Goal: Information Seeking & Learning: Learn about a topic

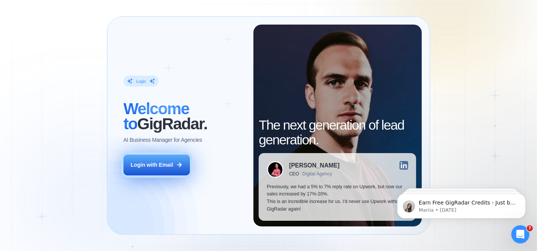
click at [169, 172] on button "Login with Email" at bounding box center [157, 165] width 67 height 21
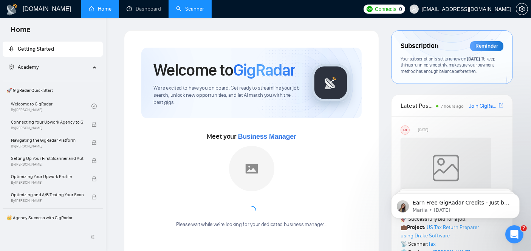
click at [200, 6] on link "Scanner" at bounding box center [190, 9] width 28 height 6
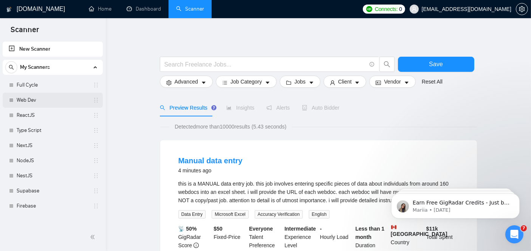
click at [54, 105] on link "Web Dev" at bounding box center [53, 100] width 72 height 15
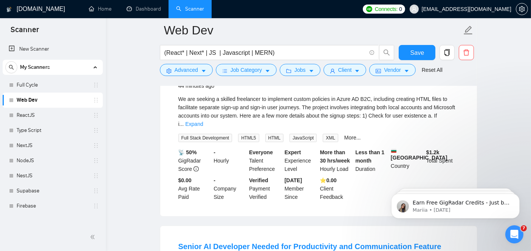
scroll to position [288, 0]
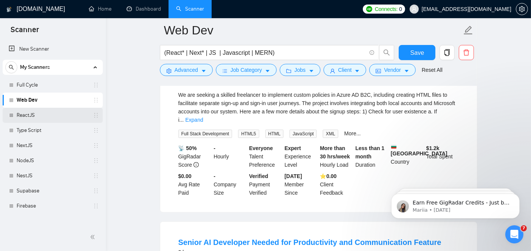
click at [39, 115] on link "ReactJS" at bounding box center [53, 115] width 72 height 15
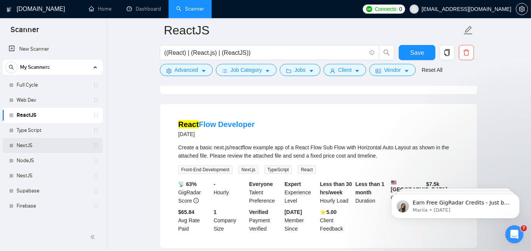
scroll to position [225, 0]
click at [19, 150] on link "NextJS" at bounding box center [53, 145] width 72 height 15
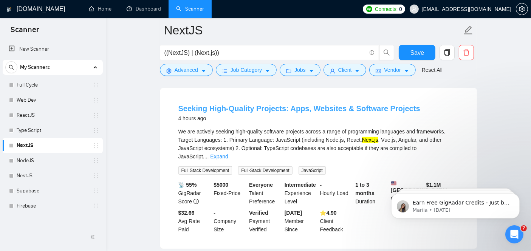
scroll to position [241, 0]
click at [207, 104] on link "Seeking High-Quality Projects: Apps, Websites & Software Projects" at bounding box center [299, 108] width 242 height 8
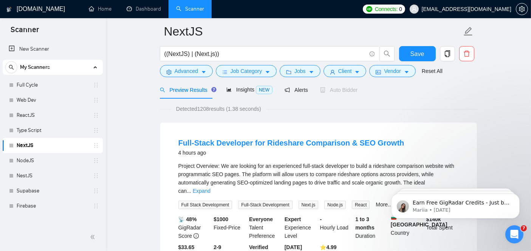
scroll to position [28, 0]
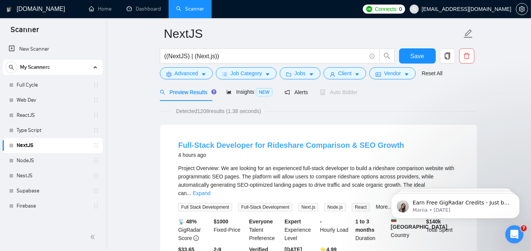
click at [300, 143] on link "Full-Stack Developer for Rideshare Comparison & SEO Growth" at bounding box center [291, 145] width 226 height 8
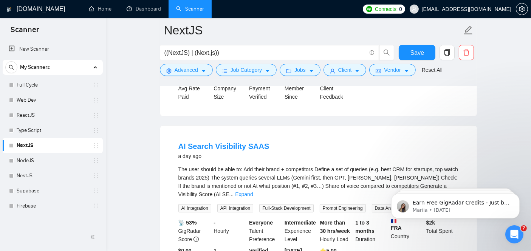
scroll to position [374, 0]
click at [43, 164] on link "NodeJS" at bounding box center [53, 160] width 72 height 15
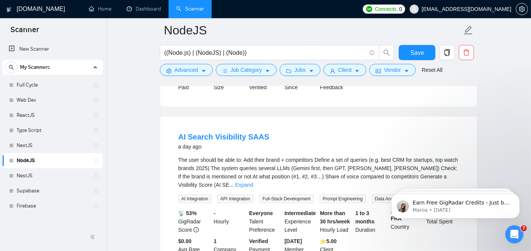
scroll to position [579, 0]
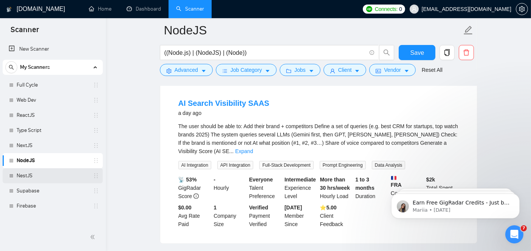
click at [39, 175] on link "NestJS" at bounding box center [53, 175] width 72 height 15
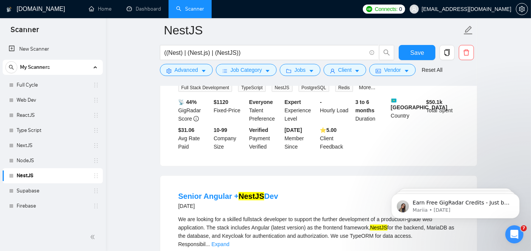
scroll to position [149, 0]
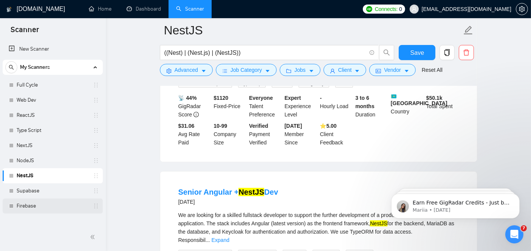
click at [34, 206] on link "Firebase" at bounding box center [53, 205] width 72 height 15
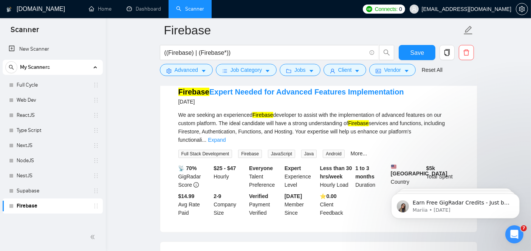
scroll to position [58, 0]
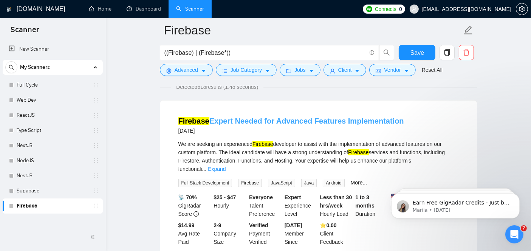
click at [269, 118] on link "Firebase Expert Needed for Advanced Features Implementation" at bounding box center [291, 121] width 226 height 8
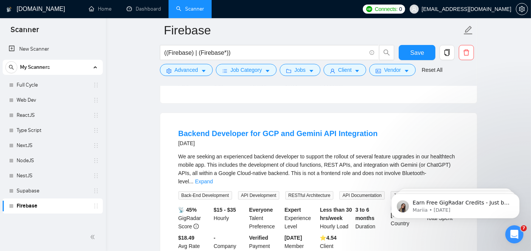
scroll to position [216, 0]
click at [63, 184] on link "Supabase" at bounding box center [53, 190] width 72 height 15
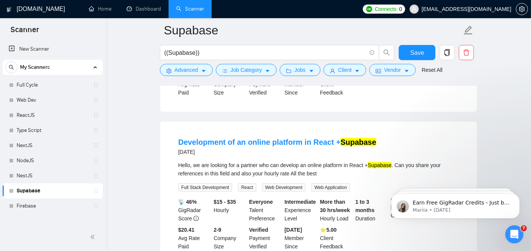
scroll to position [711, 0]
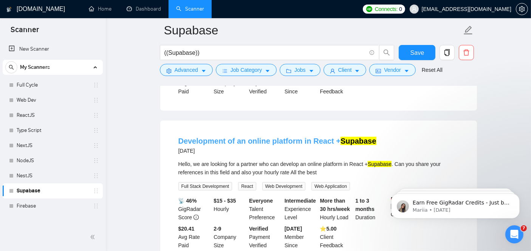
click at [257, 137] on link "Development of an online platform in React + Supabase" at bounding box center [277, 141] width 198 height 8
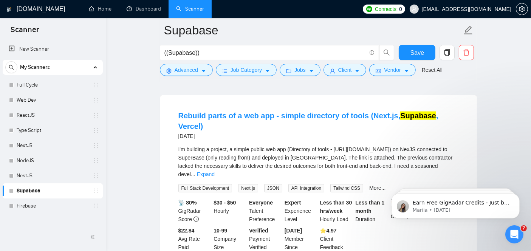
scroll to position [891, 0]
click at [228, 111] on link "Rebuild parts of a web app - simple directory of tools (Next.js, Supabase , Ver…" at bounding box center [308, 120] width 260 height 19
click at [26, 203] on link "Firebase" at bounding box center [53, 205] width 72 height 15
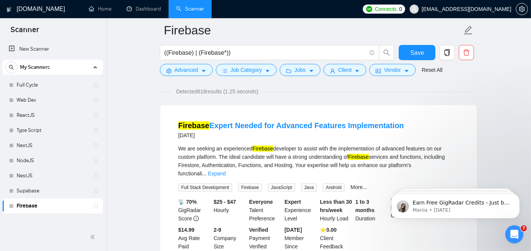
scroll to position [52, 0]
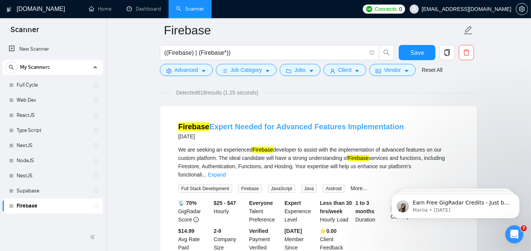
click at [242, 123] on link "Firebase Expert Needed for Advanced Features Implementation" at bounding box center [291, 126] width 226 height 8
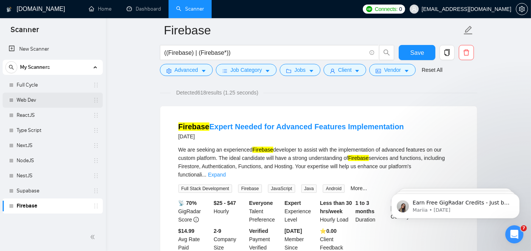
click at [48, 102] on link "Web Dev" at bounding box center [53, 100] width 72 height 15
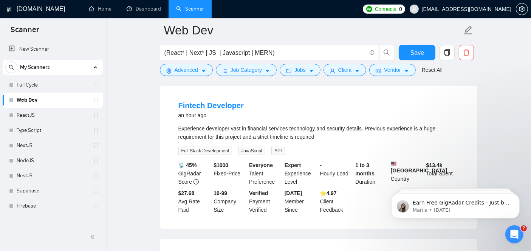
scroll to position [73, 0]
click at [208, 106] on link "Fintech Developer" at bounding box center [210, 105] width 65 height 8
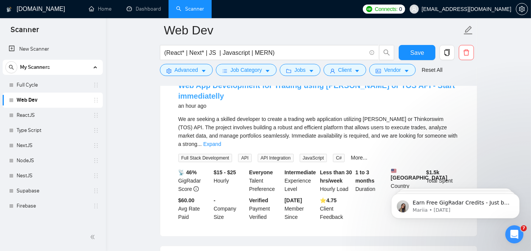
scroll to position [251, 0]
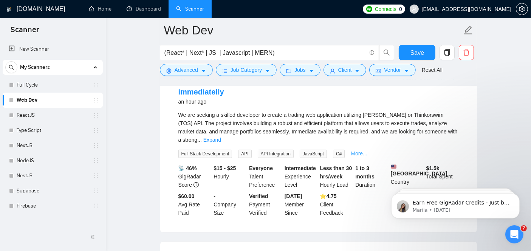
click at [359, 150] on link "More..." at bounding box center [359, 153] width 17 height 6
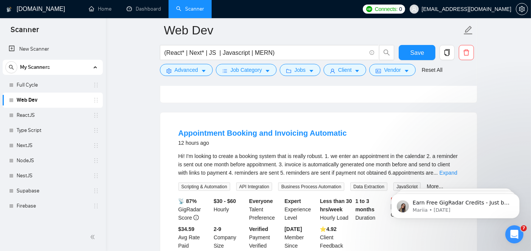
scroll to position [1055, 0]
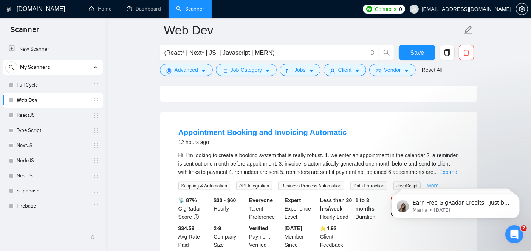
click at [429, 183] on link "More..." at bounding box center [435, 186] width 17 height 6
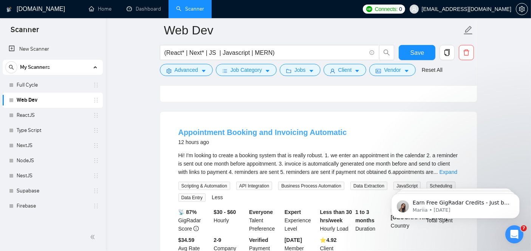
click at [230, 128] on link "Appointment Booking and Invoicing Automatic" at bounding box center [262, 132] width 169 height 8
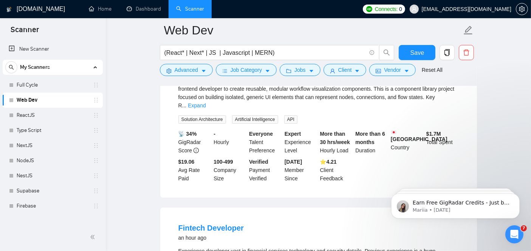
scroll to position [206, 0]
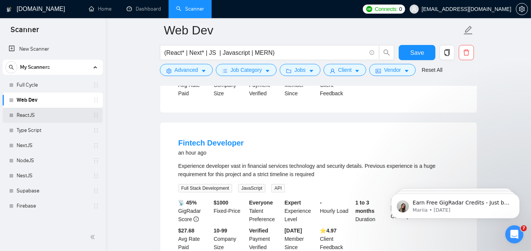
click at [25, 110] on link "ReactJS" at bounding box center [53, 115] width 72 height 15
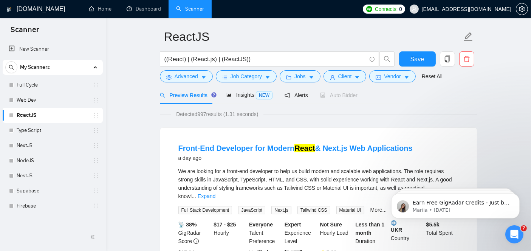
scroll to position [52, 0]
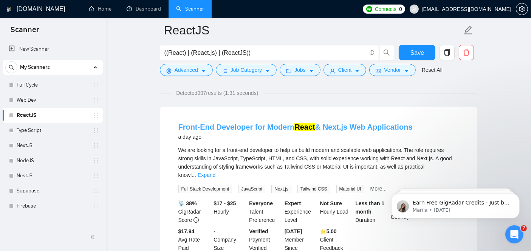
click at [372, 124] on link "Front-End Developer for Modern React & Next.js Web Applications" at bounding box center [295, 127] width 234 height 8
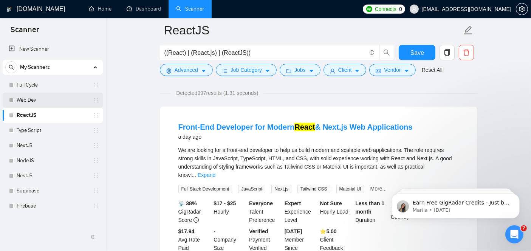
click at [45, 94] on link "Web Dev" at bounding box center [53, 100] width 72 height 15
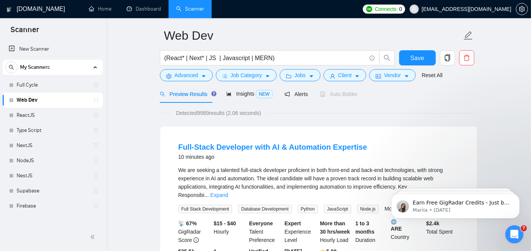
scroll to position [25, 0]
click at [231, 150] on link "Full-Stack Developer with AI & Automation Expertise" at bounding box center [272, 147] width 189 height 8
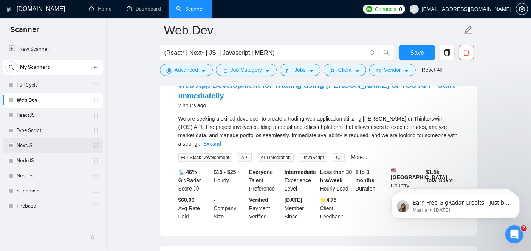
scroll to position [590, 0]
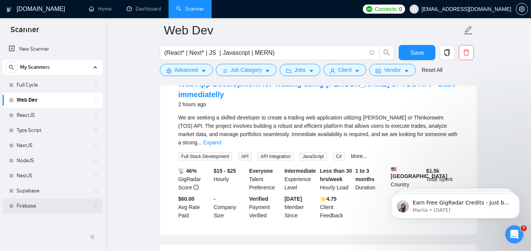
click at [55, 207] on link "Firebase" at bounding box center [53, 205] width 72 height 15
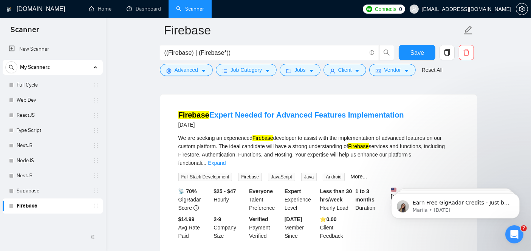
scroll to position [63, 0]
click at [260, 119] on link "Firebase Expert Needed for Advanced Features Implementation" at bounding box center [291, 115] width 226 height 8
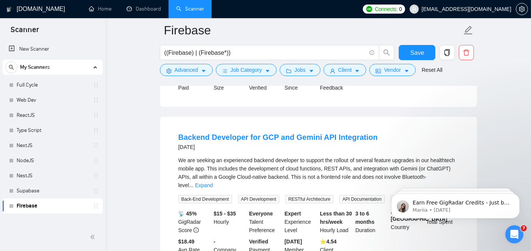
scroll to position [212, 0]
click at [23, 194] on link "Supabase" at bounding box center [53, 190] width 72 height 15
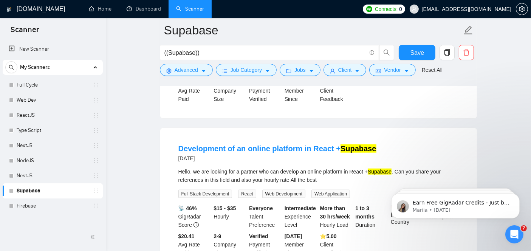
scroll to position [706, 0]
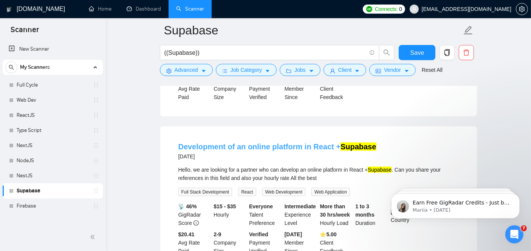
click at [252, 142] on link "Development of an online platform in React + Supabase" at bounding box center [277, 146] width 198 height 8
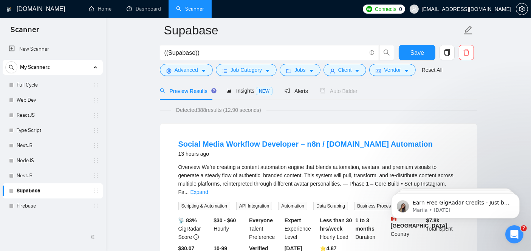
scroll to position [34, 0]
click at [15, 146] on div "NextJS" at bounding box center [54, 145] width 90 height 15
click at [34, 146] on link "NextJS" at bounding box center [53, 145] width 72 height 15
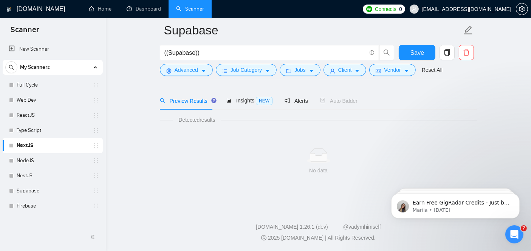
click at [34, 146] on link "NextJS" at bounding box center [53, 145] width 72 height 15
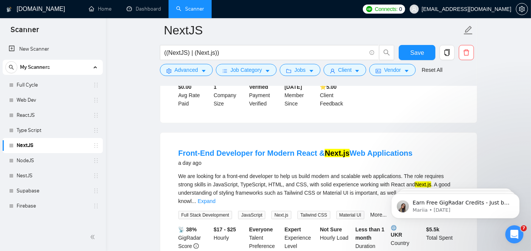
scroll to position [537, 0]
click at [217, 149] on link "Front-End Developer for Modern React & Next.js Web Applications" at bounding box center [295, 153] width 234 height 8
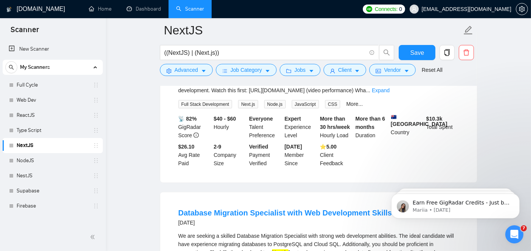
scroll to position [1056, 0]
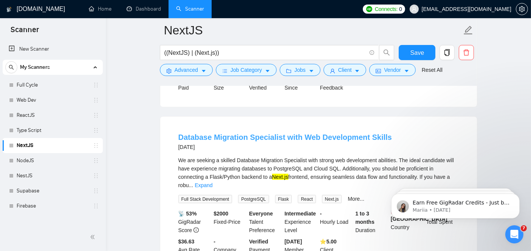
click at [231, 133] on link "Database Migration Specialist with Web Development Skills" at bounding box center [285, 137] width 214 height 8
